Goal: Task Accomplishment & Management: Use online tool/utility

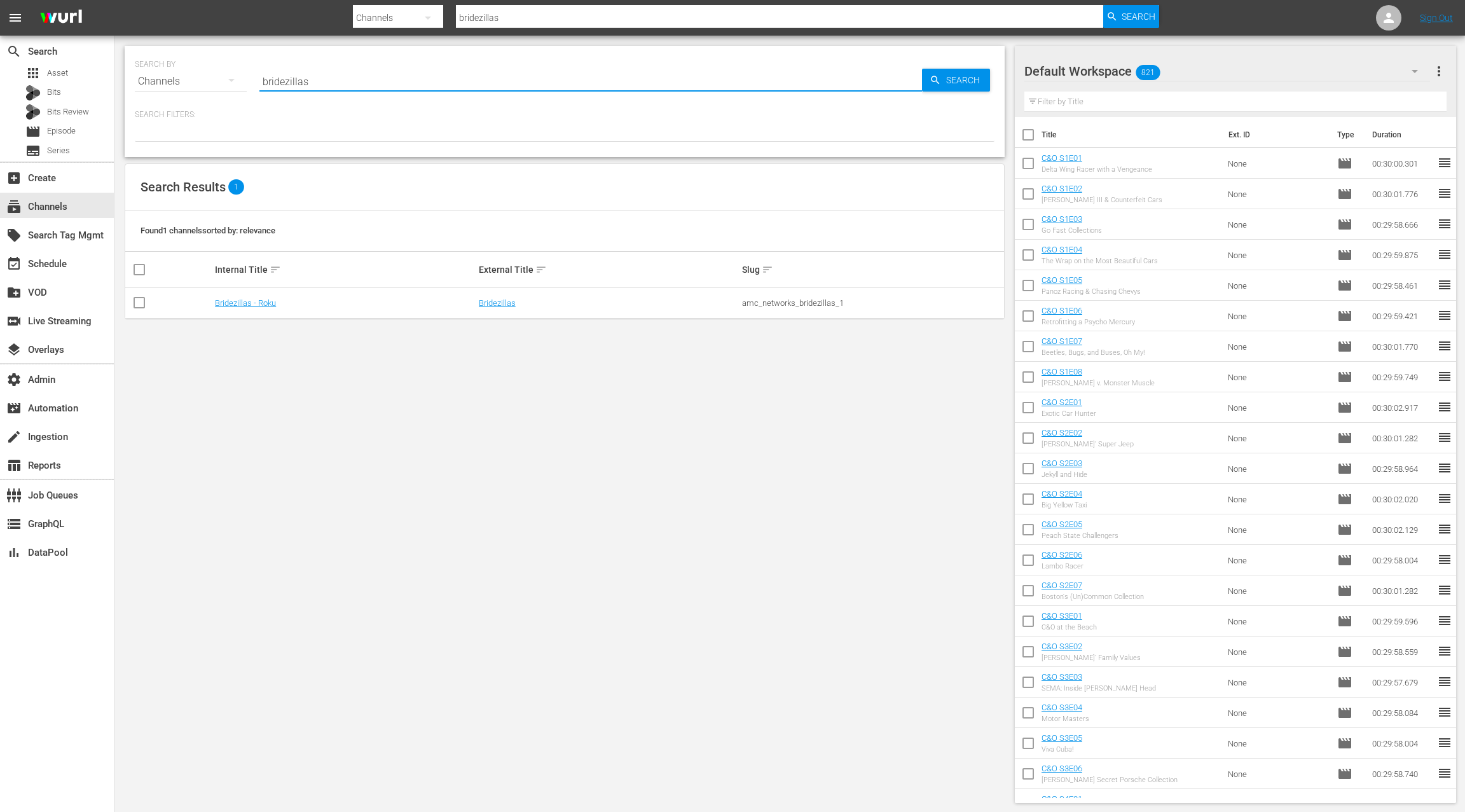
click at [294, 74] on input "bridezillas" at bounding box center [591, 81] width 662 height 30
type input "people"
type input "people are awesome"
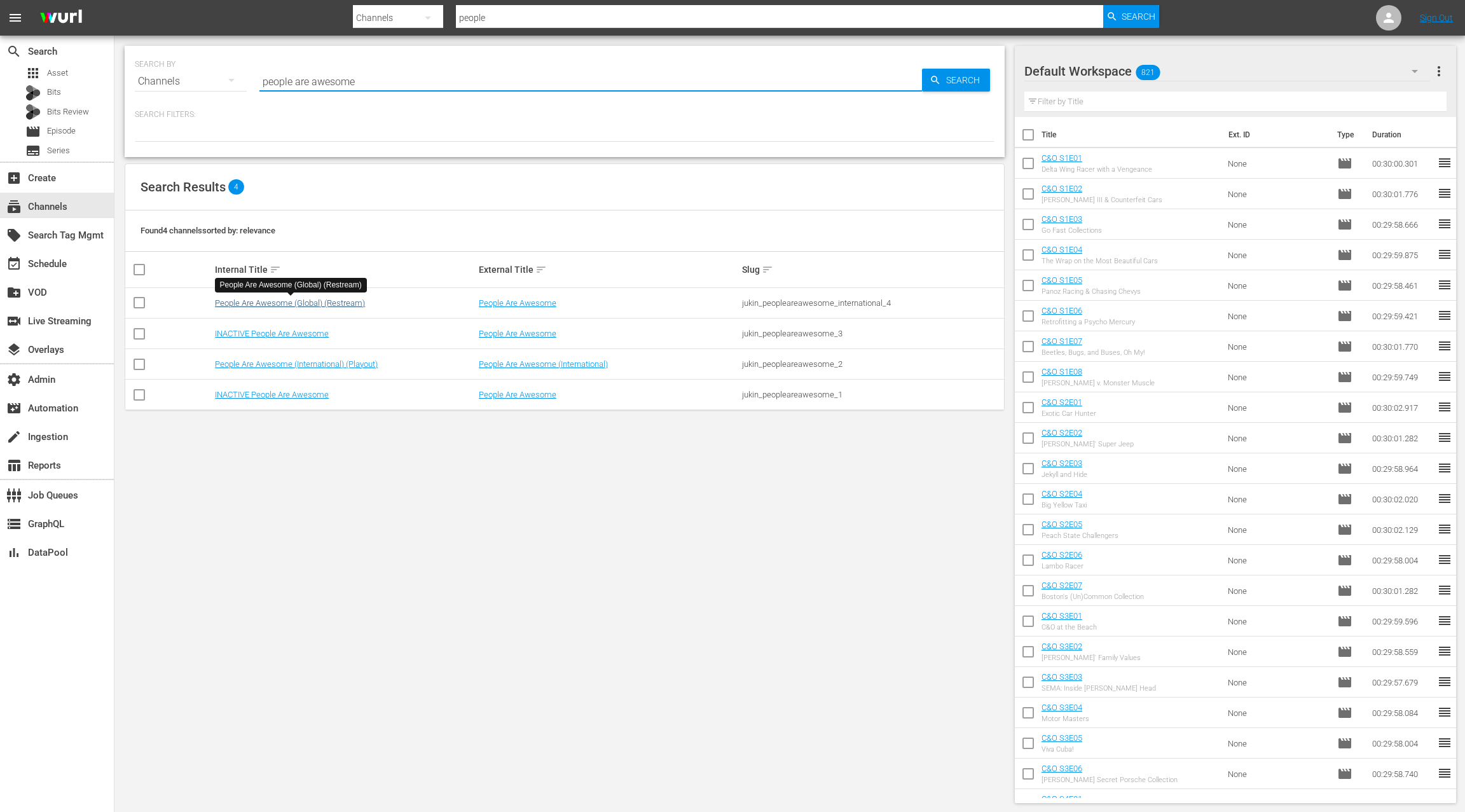
type input "people are awesome"
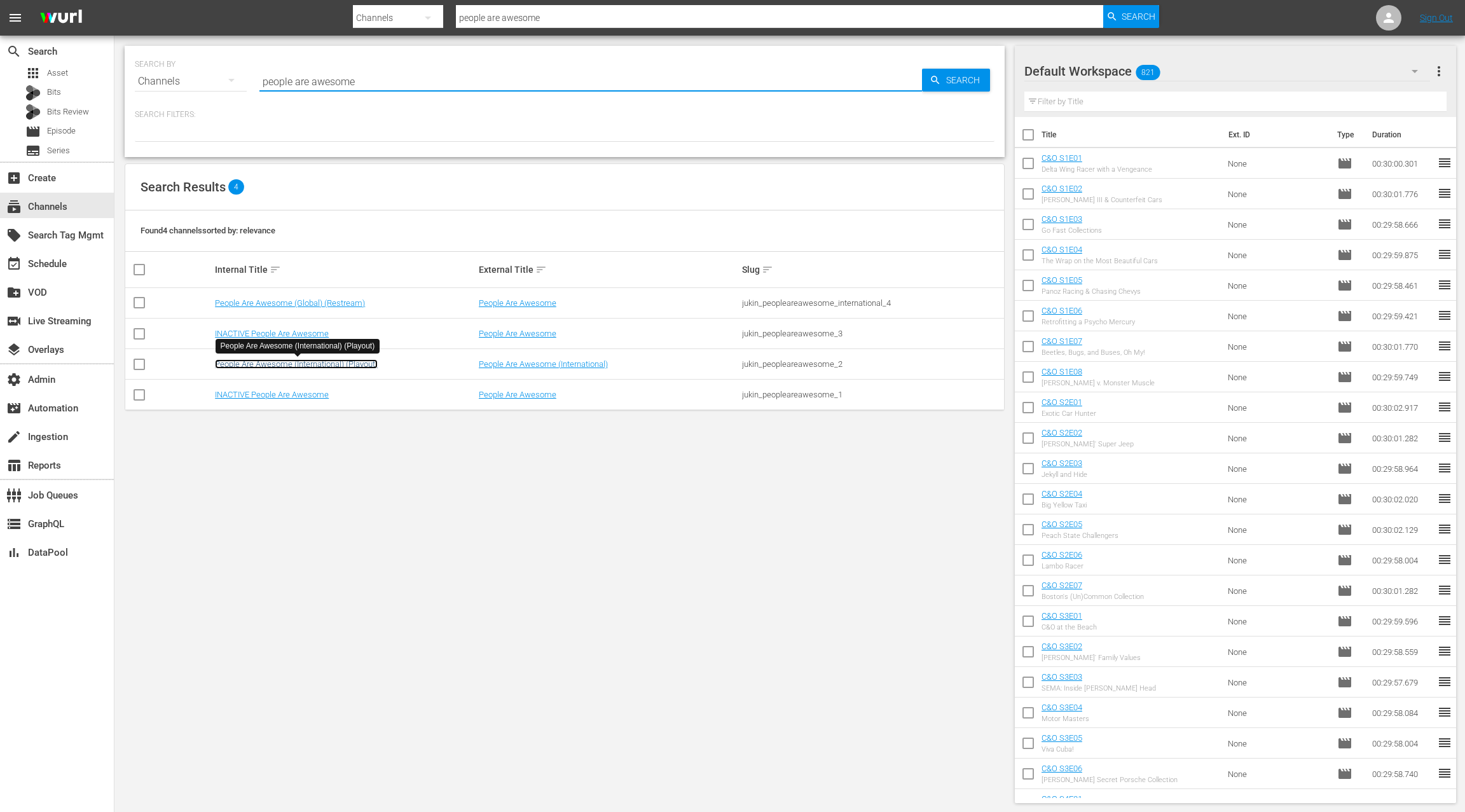
click at [323, 364] on link "People Are Awesome (International) (Playout)" at bounding box center [297, 364] width 163 height 10
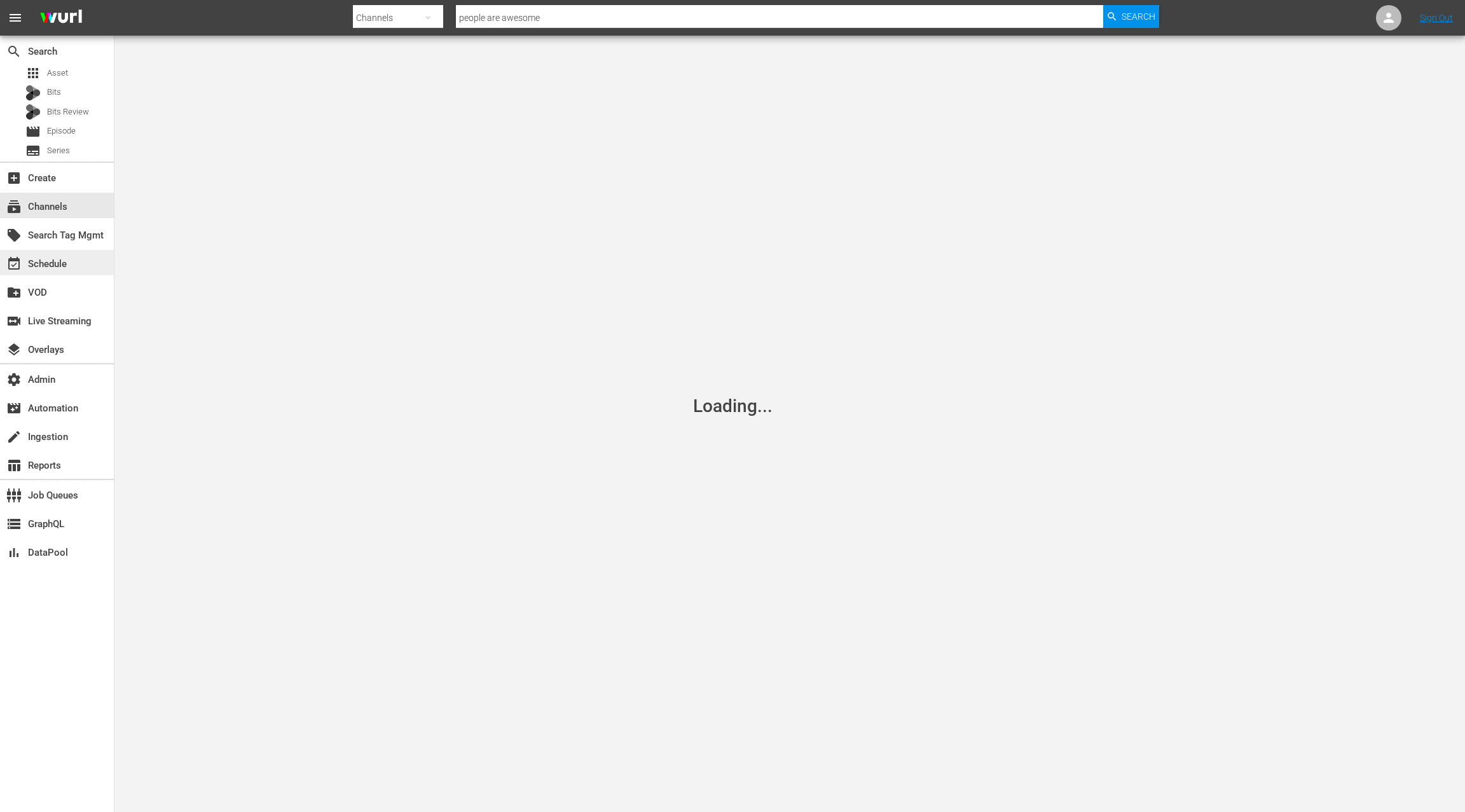
click at [58, 264] on div "event_available Schedule" at bounding box center [36, 262] width 71 height 12
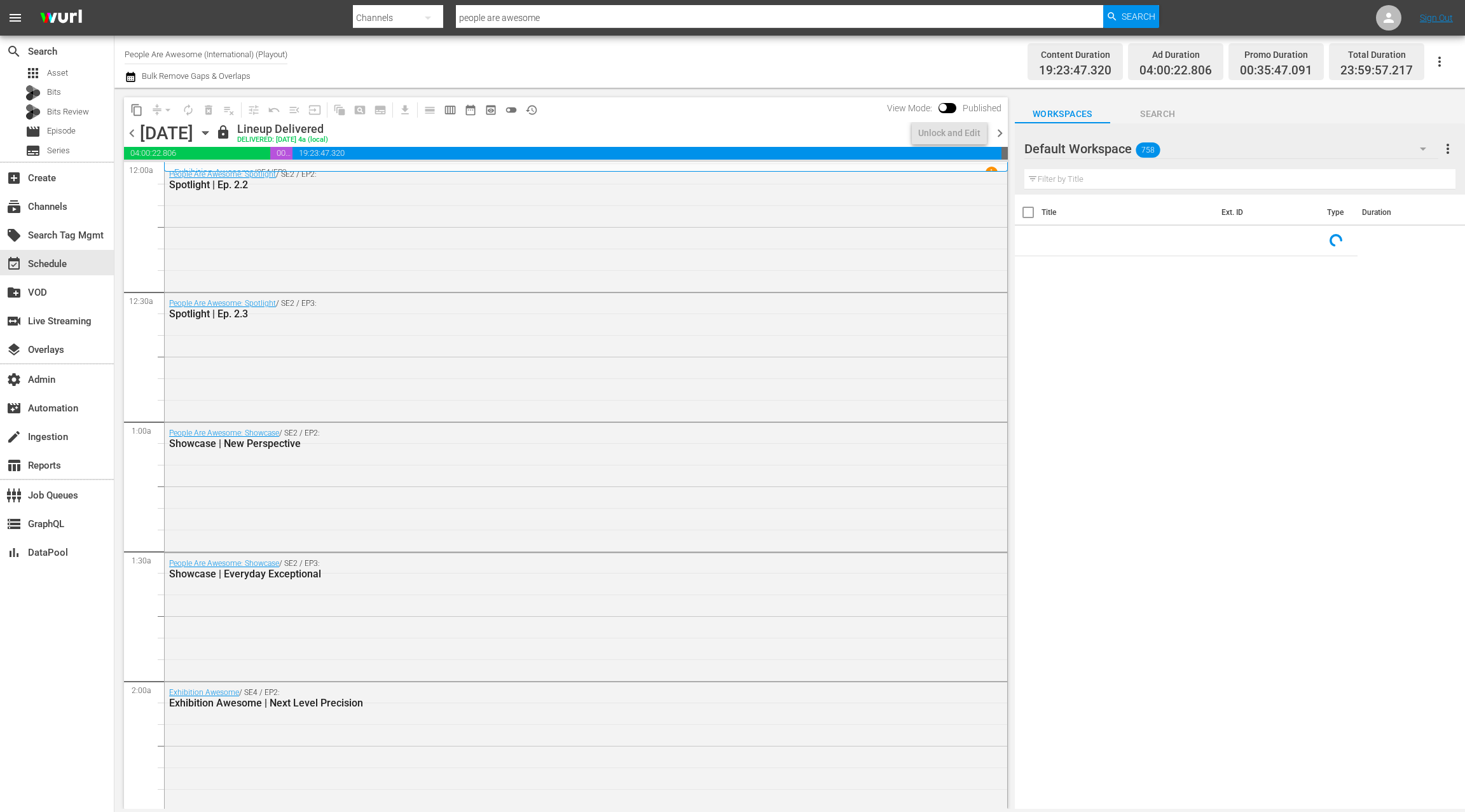
click at [134, 75] on icon "button" at bounding box center [131, 77] width 9 height 10
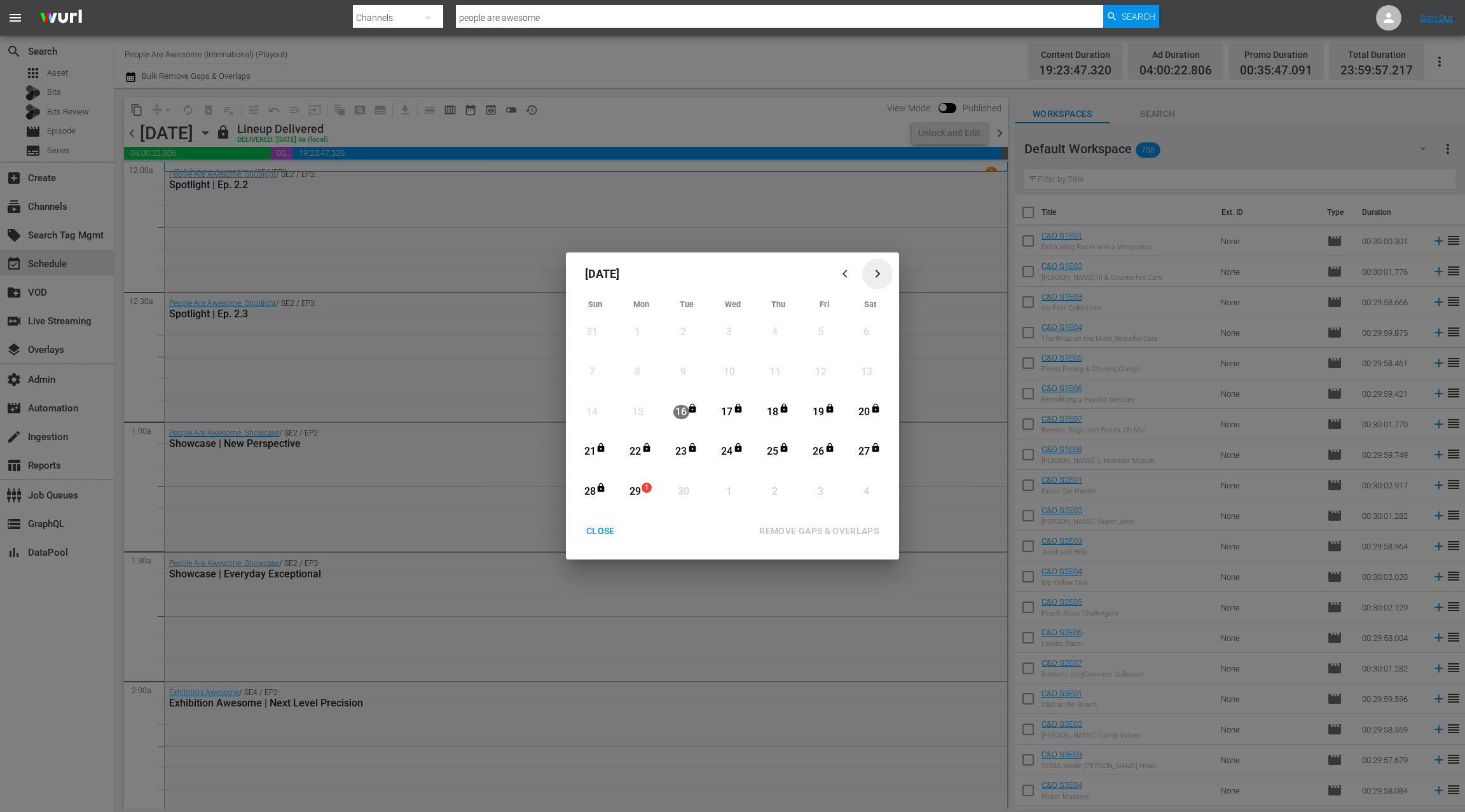
click at [879, 273] on icon "button" at bounding box center [878, 273] width 10 height 10
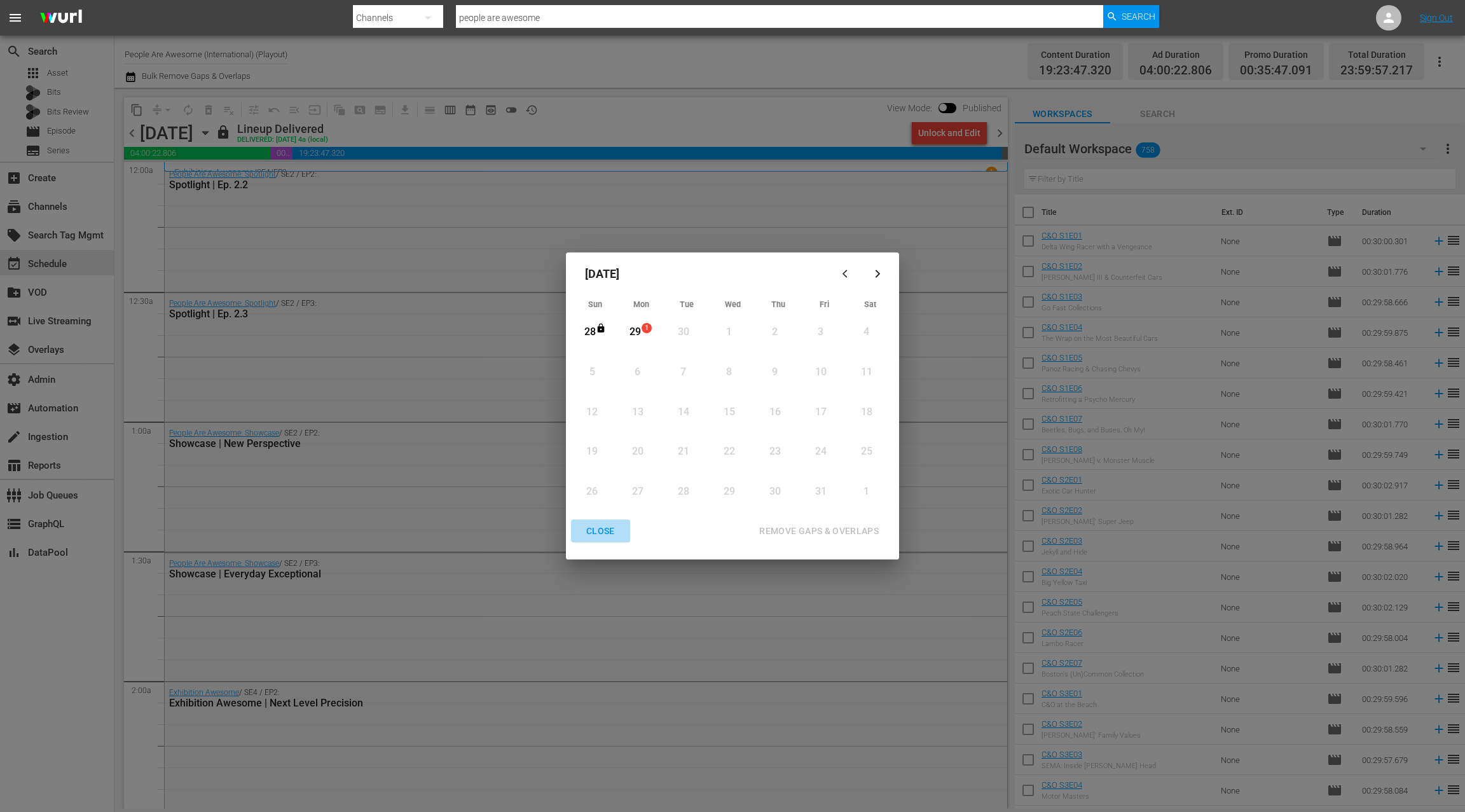
click at [607, 530] on div "CLOSE" at bounding box center [601, 531] width 49 height 16
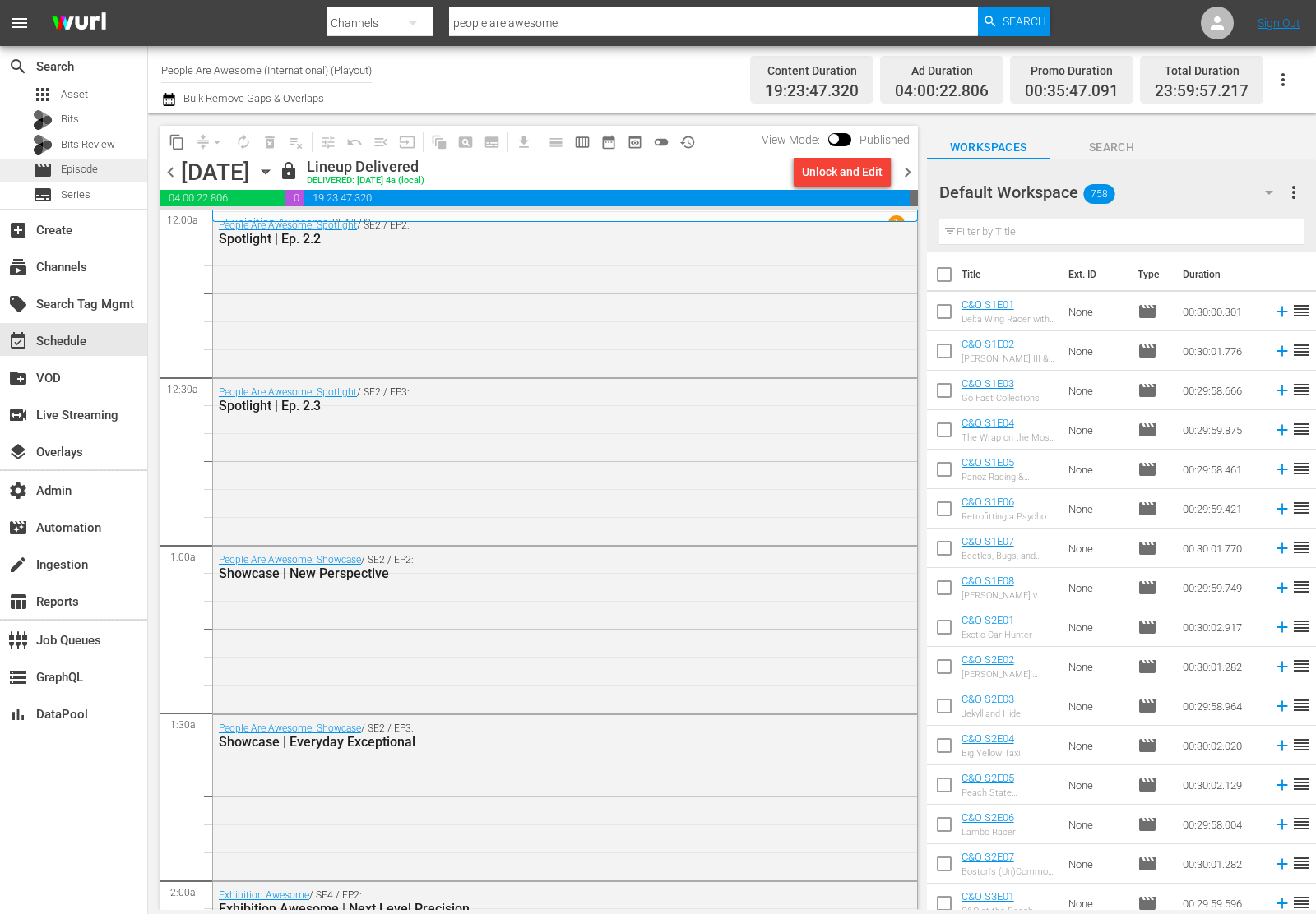
click at [93, 170] on span "Episode" at bounding box center [79, 170] width 37 height 17
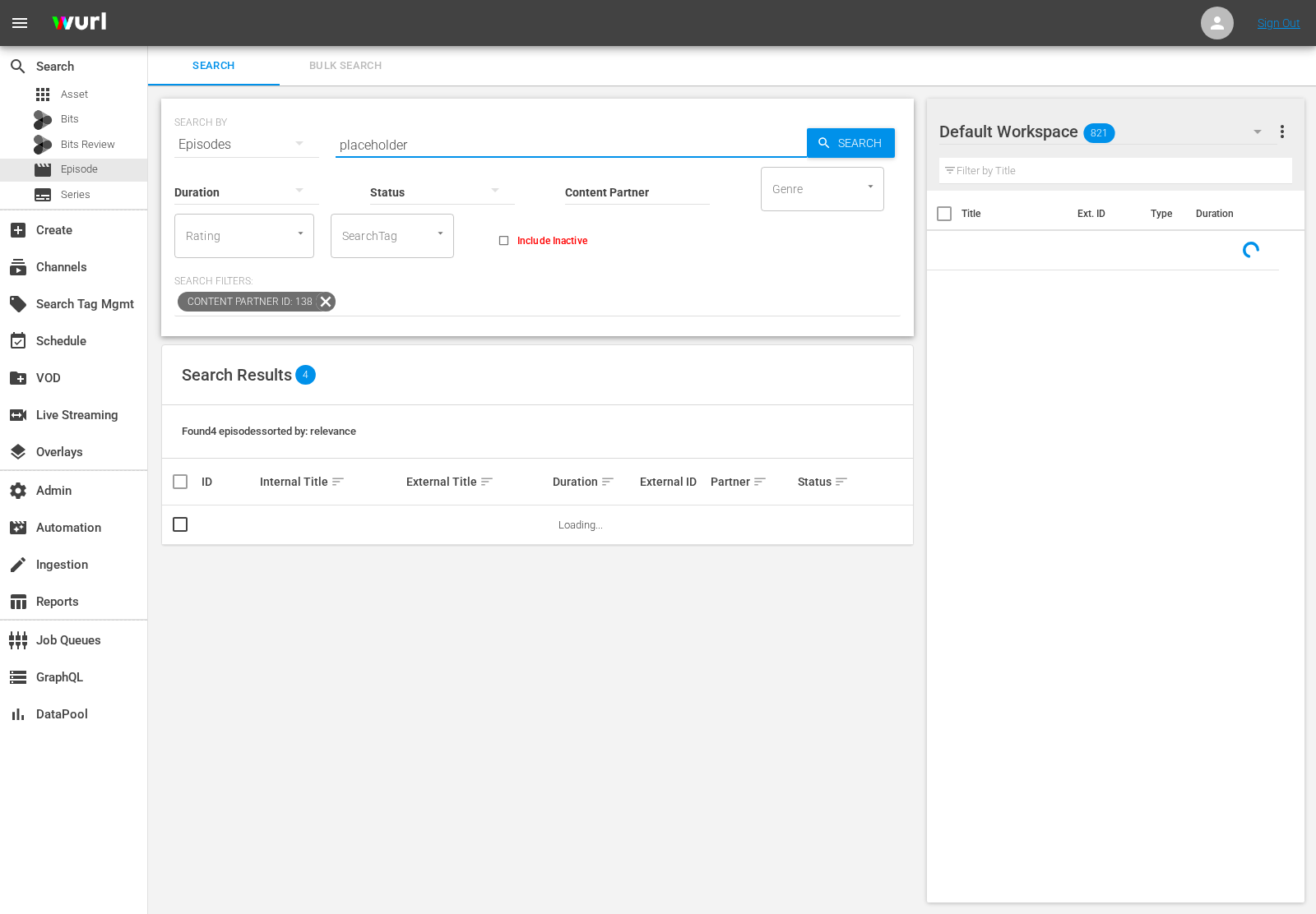
click at [363, 145] on input "placeholder" at bounding box center [572, 145] width 471 height 39
click at [362, 145] on input "placeholder" at bounding box center [572, 145] width 471 height 39
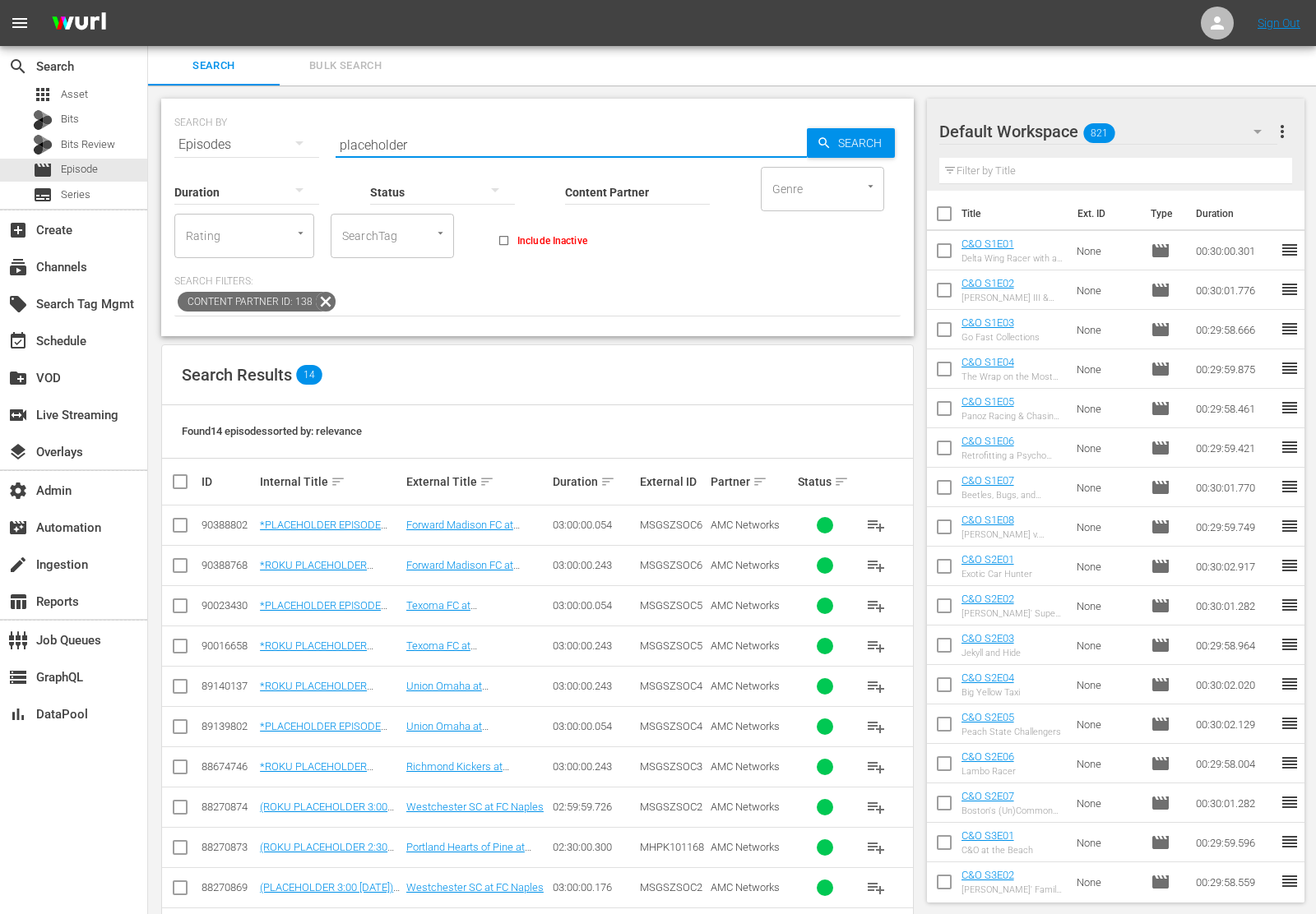
paste input "60094376"
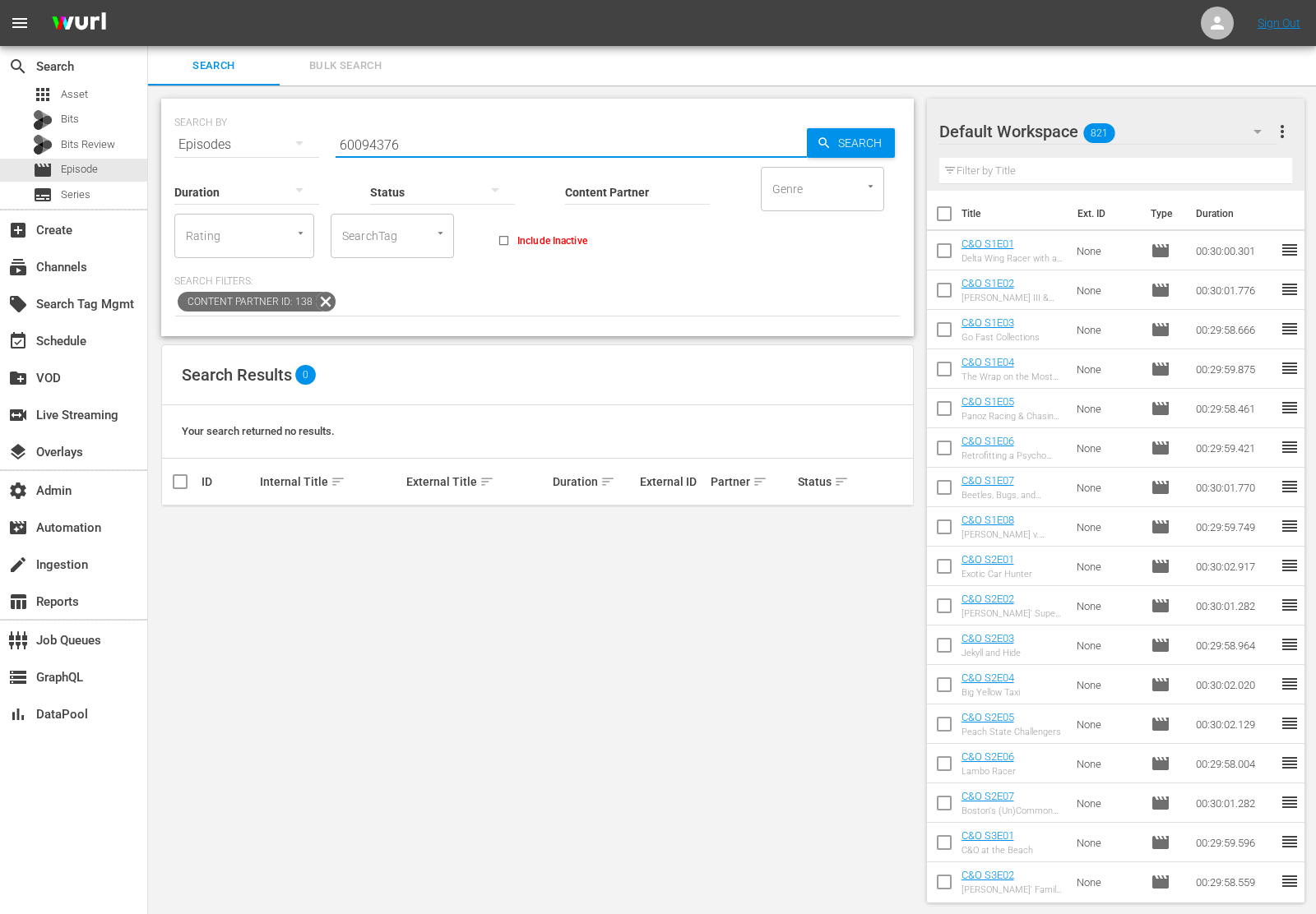
click at [323, 299] on icon at bounding box center [326, 302] width 20 height 20
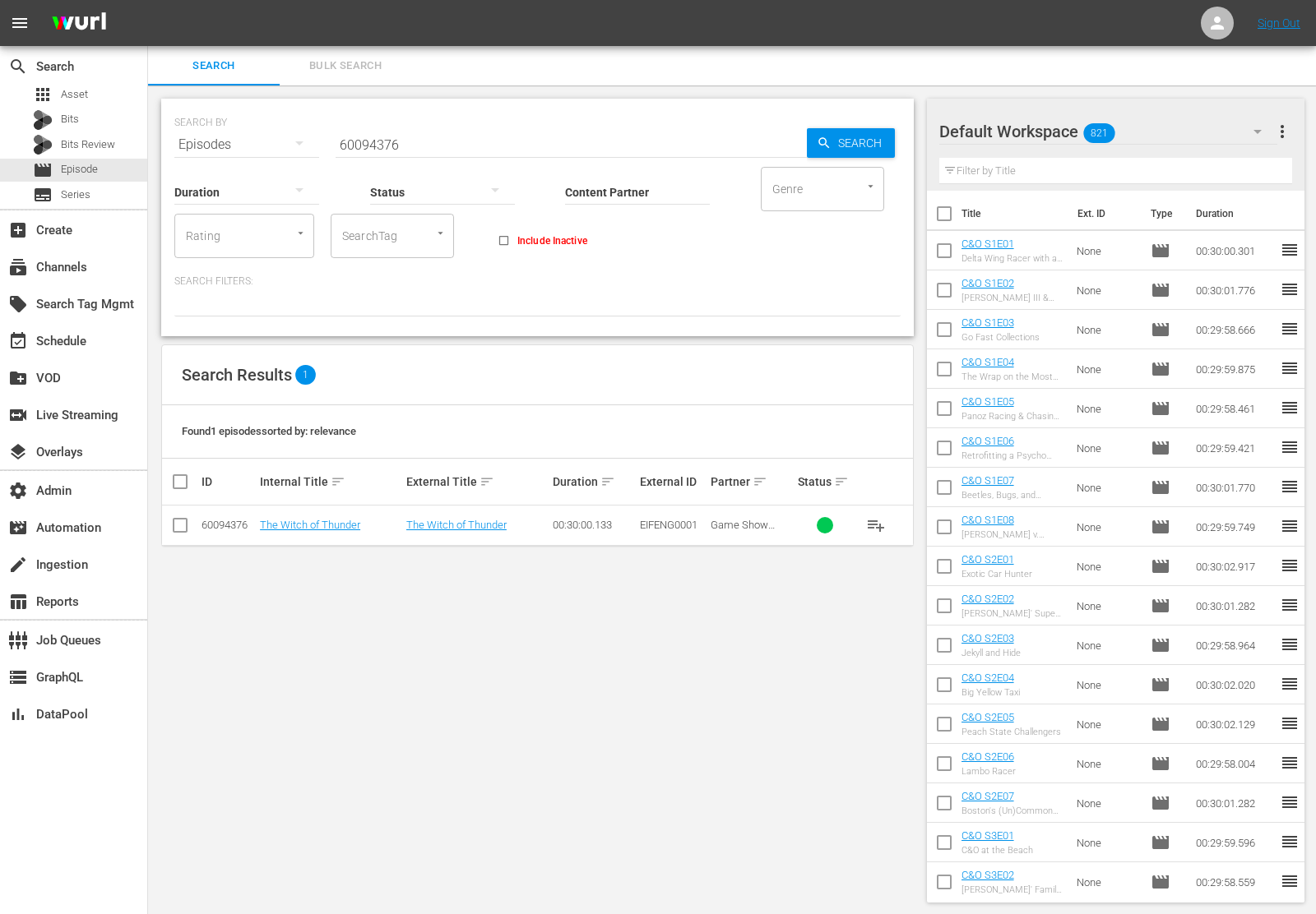
click at [370, 141] on input "60094376" at bounding box center [572, 145] width 471 height 39
paste input "55802967"
type input "55802967"
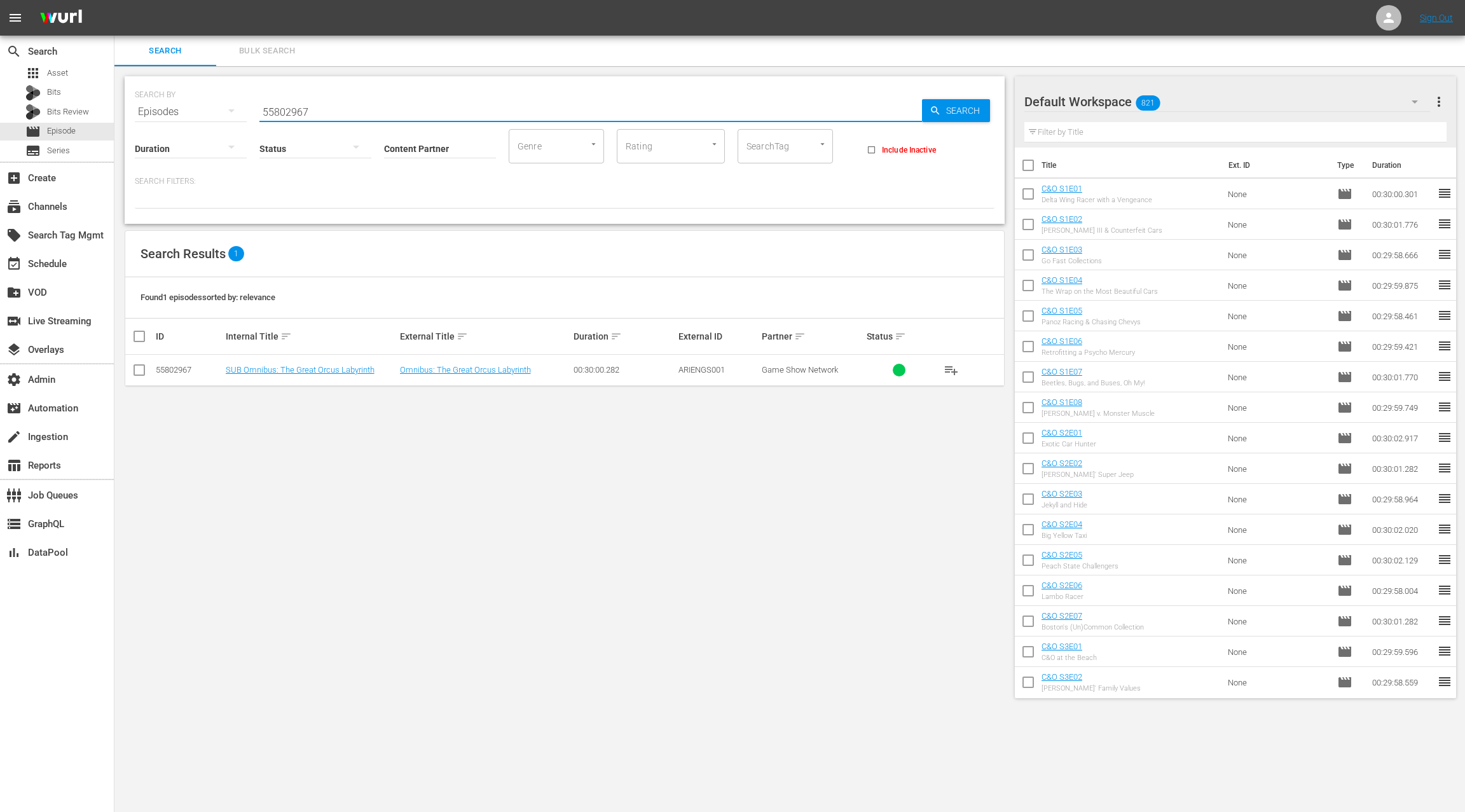
click at [266, 52] on span "Bulk Search" at bounding box center [267, 51] width 87 height 15
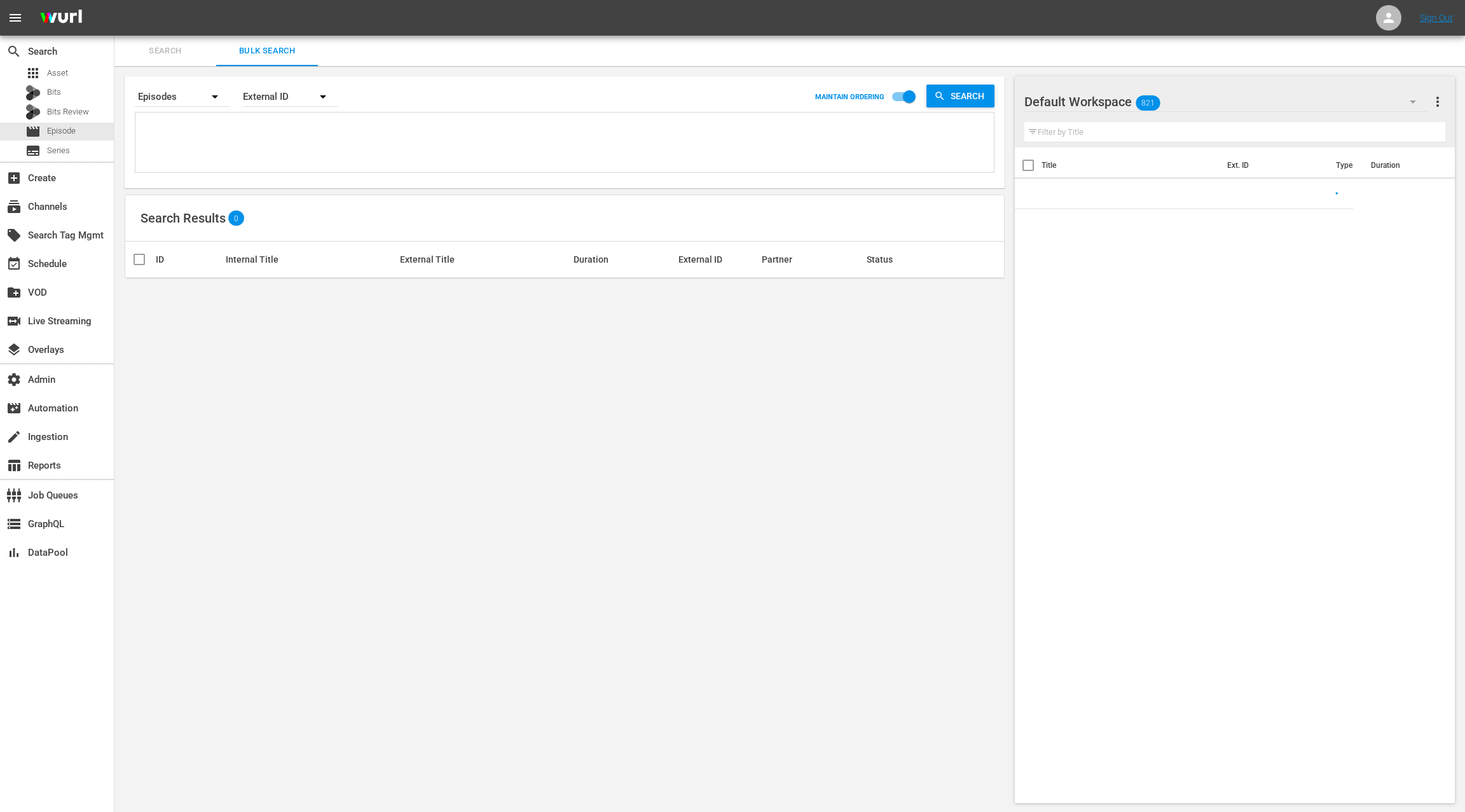
click at [272, 136] on textarea at bounding box center [567, 145] width 856 height 58
paste textarea "743197 743198 2943437 3267437 763947 764094 764283 764388 43720215 32035760 325…"
type textarea "743197 743198 2943437 3267437 763947 764094 764283 764388 43720215 32035760 325…"
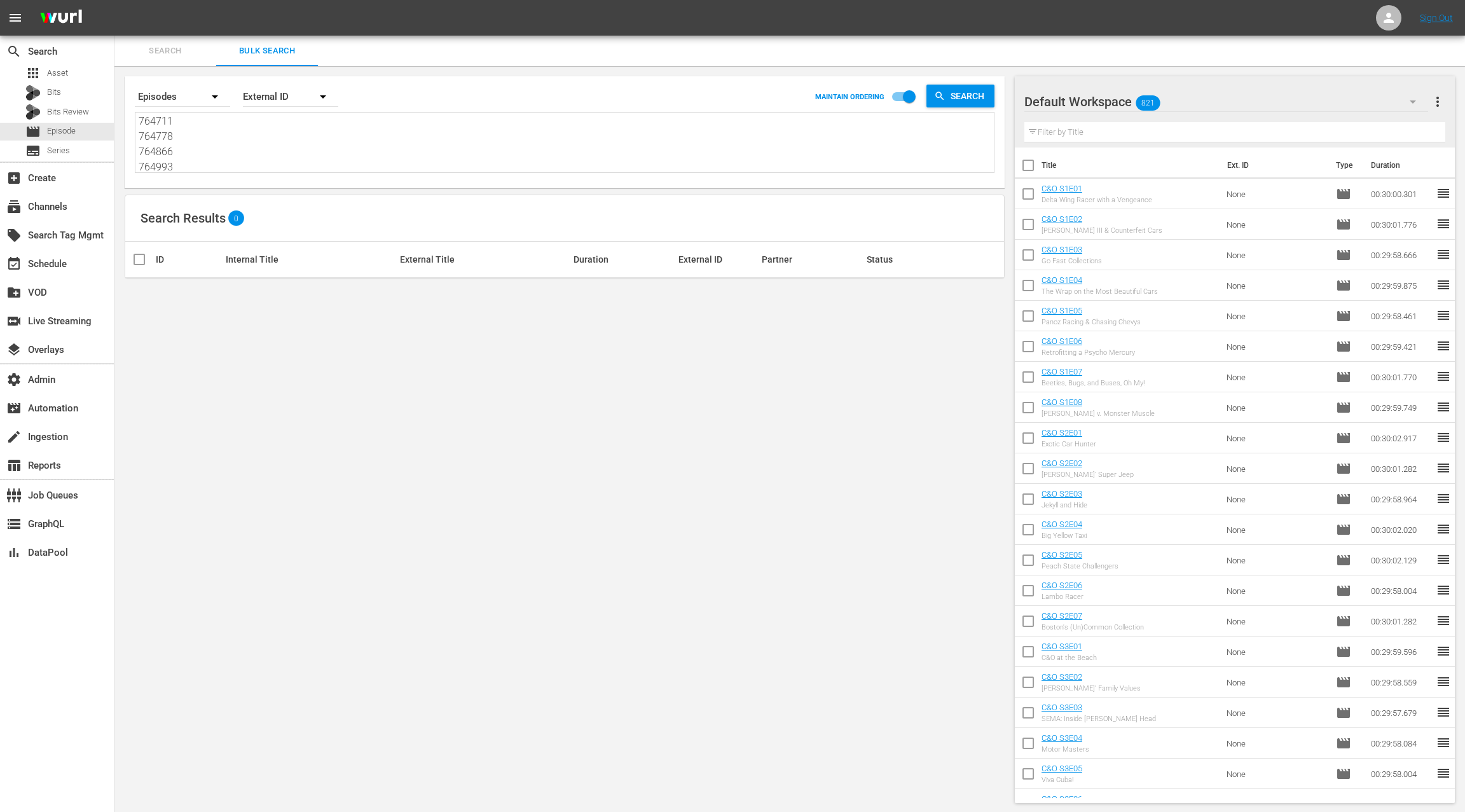
type textarea "743197 743198 2943437 3267437 763947 764094 764283 764388 43720215 32035760 325…"
click at [277, 98] on div "External ID" at bounding box center [291, 96] width 96 height 36
click at [292, 151] on div "Wurl ID" at bounding box center [284, 152] width 51 height 20
